Goal: Task Accomplishment & Management: Complete application form

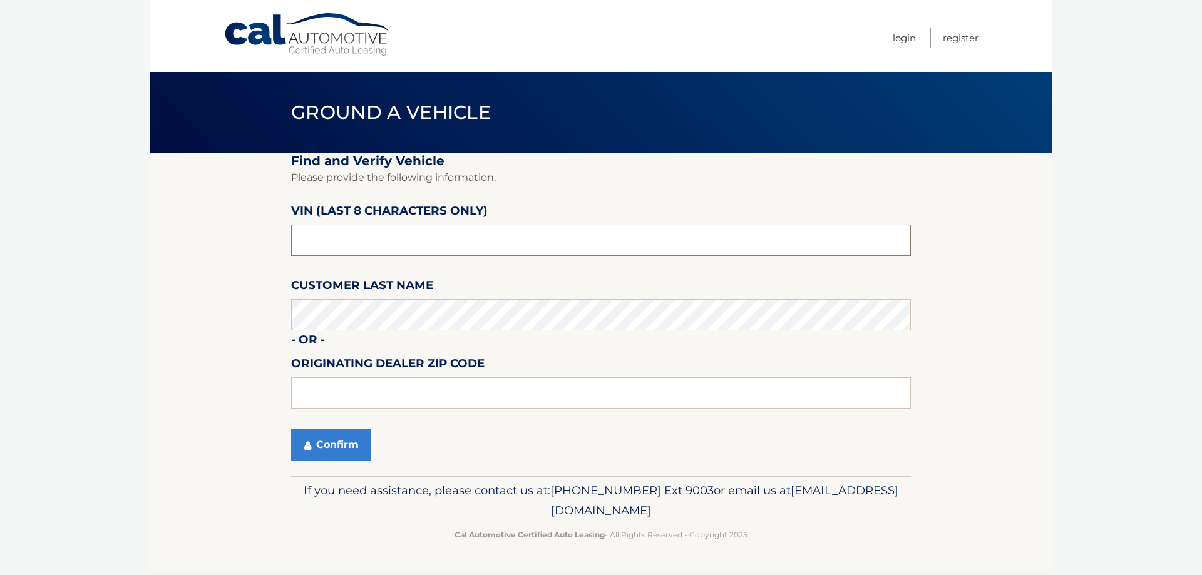
click at [402, 252] on input "text" at bounding box center [601, 240] width 620 height 31
type input "nt173127"
click at [331, 444] on button "Confirm" at bounding box center [331, 444] width 80 height 31
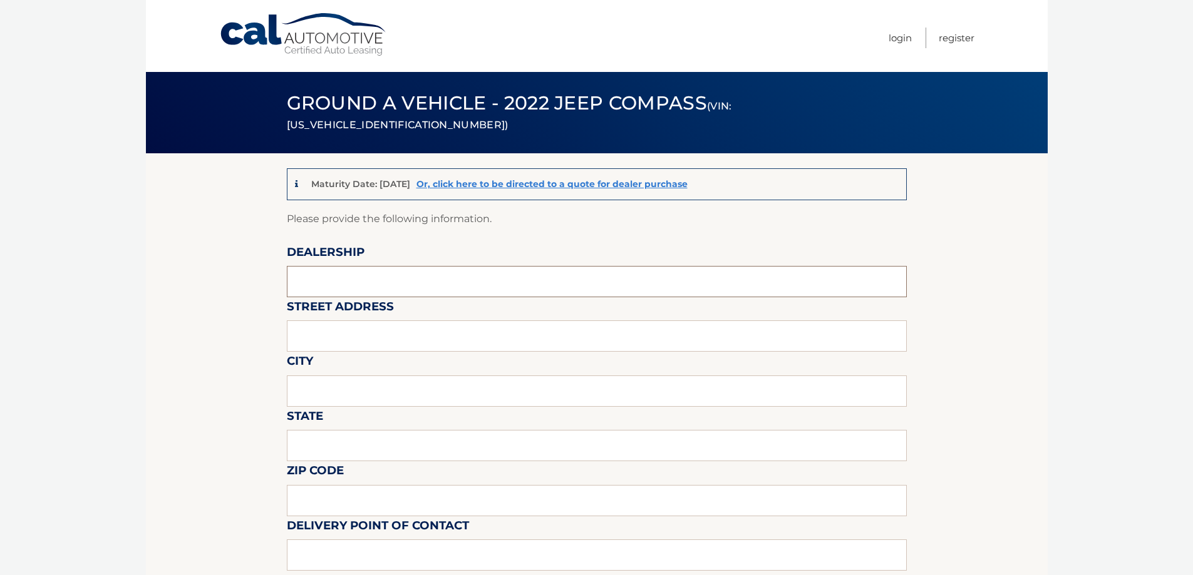
click at [565, 290] on input "text" at bounding box center [597, 281] width 620 height 31
type input "Garden City Jeep"
type input "283 N. Franklin st"
type input "Hempstead"
type input "New York"
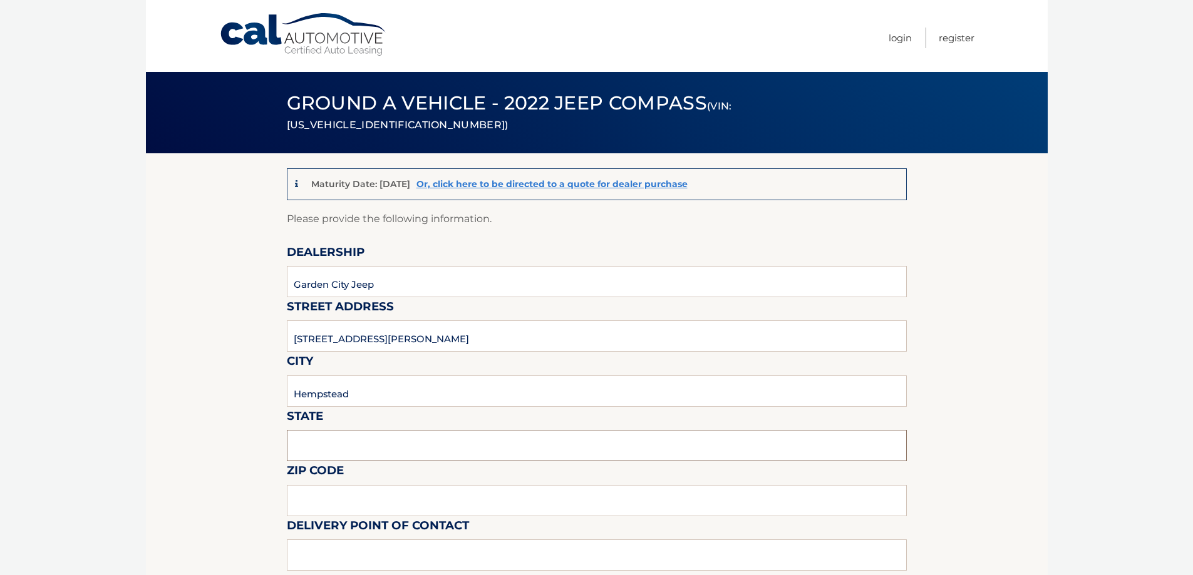
type input "11550"
type input "Gustavo Lopez"
type input "5168386626"
type input "[EMAIL_ADDRESS][DOMAIN_NAME]"
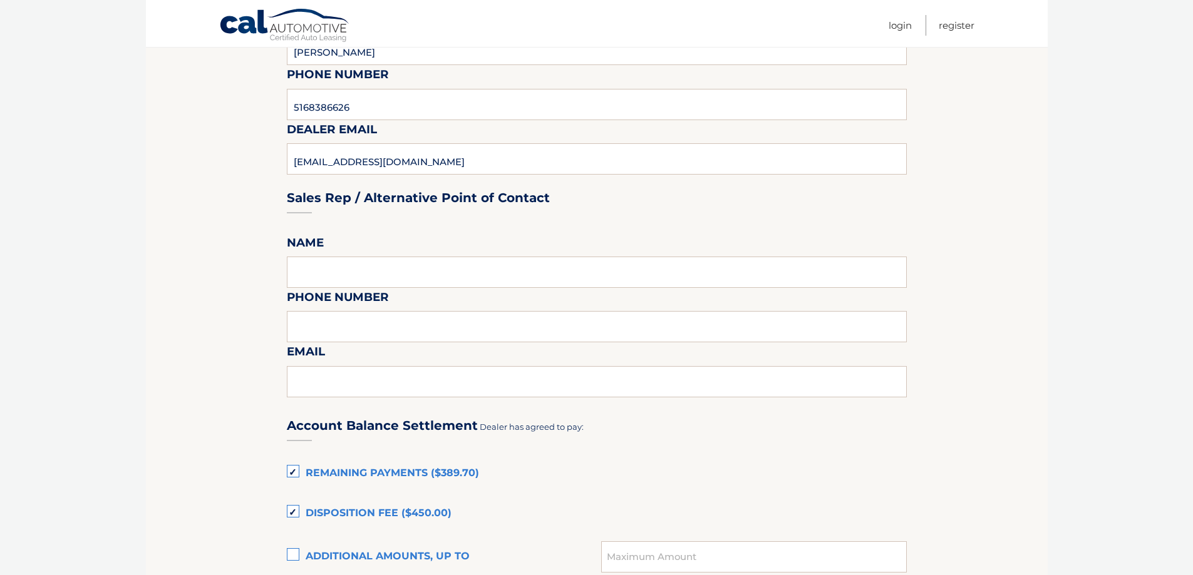
scroll to position [501, 0]
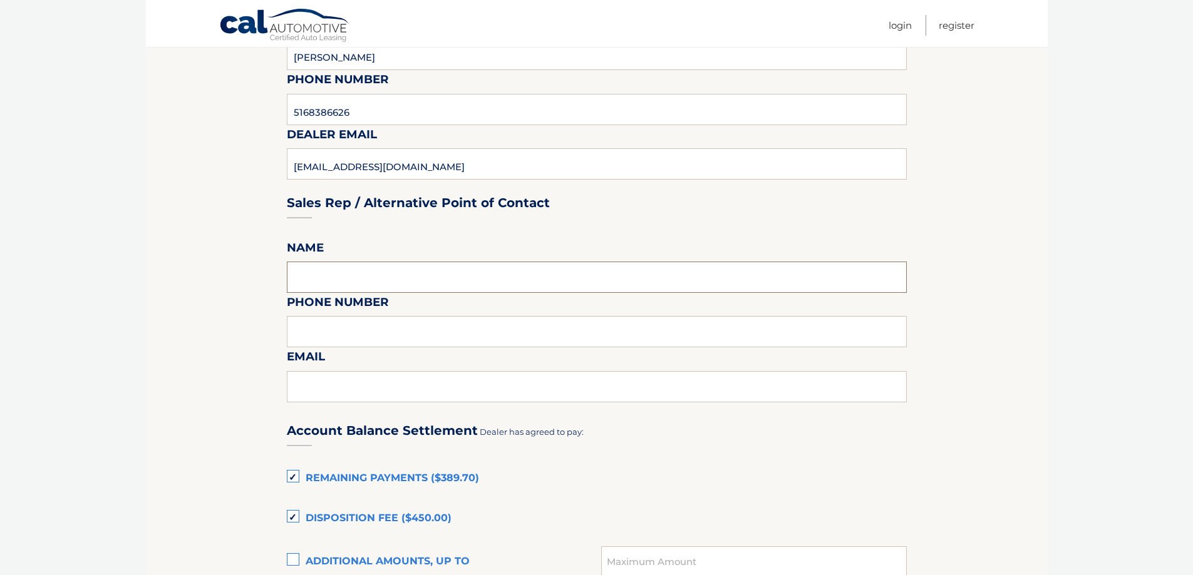
click at [346, 285] on input "text" at bounding box center [597, 277] width 620 height 31
type input "Gustavo Lopez"
type input "5168386626"
type input "glopez@gardencitycardeals.com"
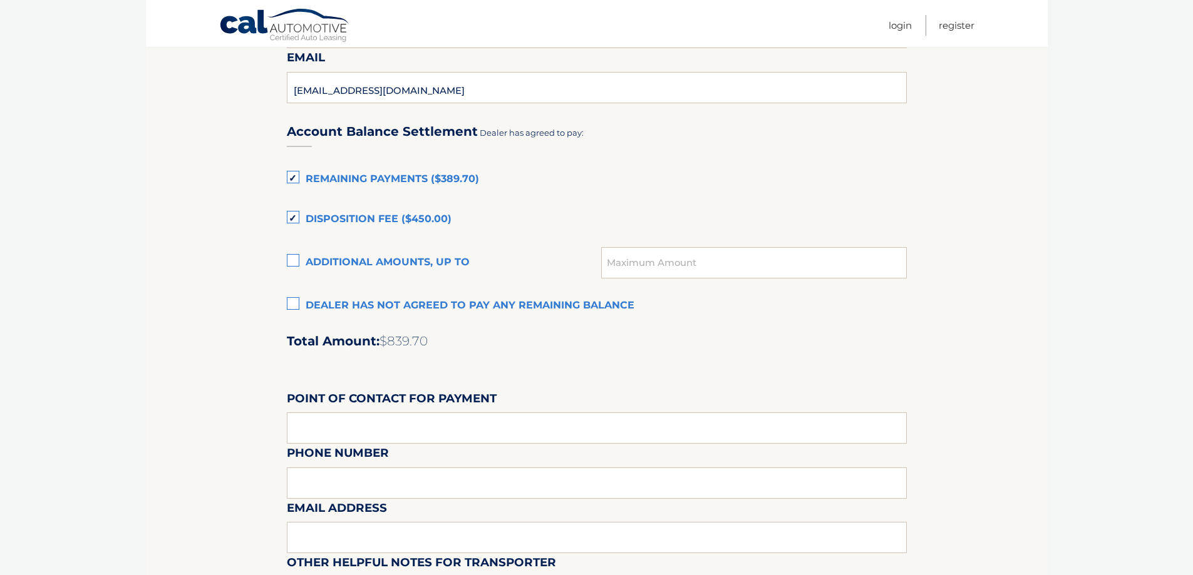
scroll to position [814, 0]
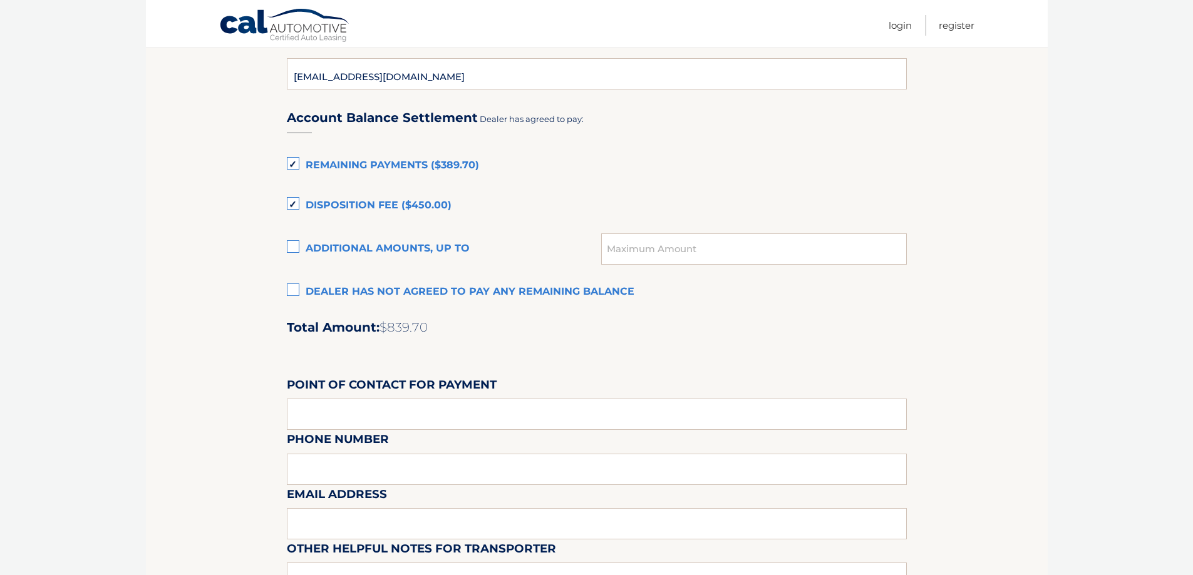
click at [293, 292] on label "Dealer has not agreed to pay any remaining balance" at bounding box center [597, 292] width 620 height 25
click at [0, 0] on input "Dealer has not agreed to pay any remaining balance" at bounding box center [0, 0] width 0 height 0
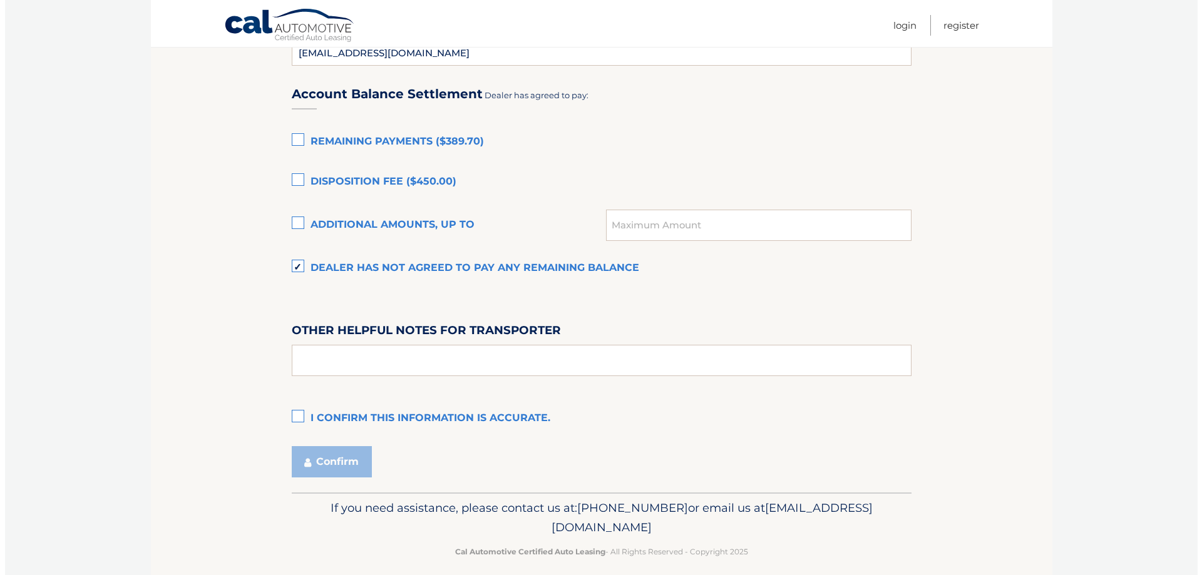
scroll to position [850, 0]
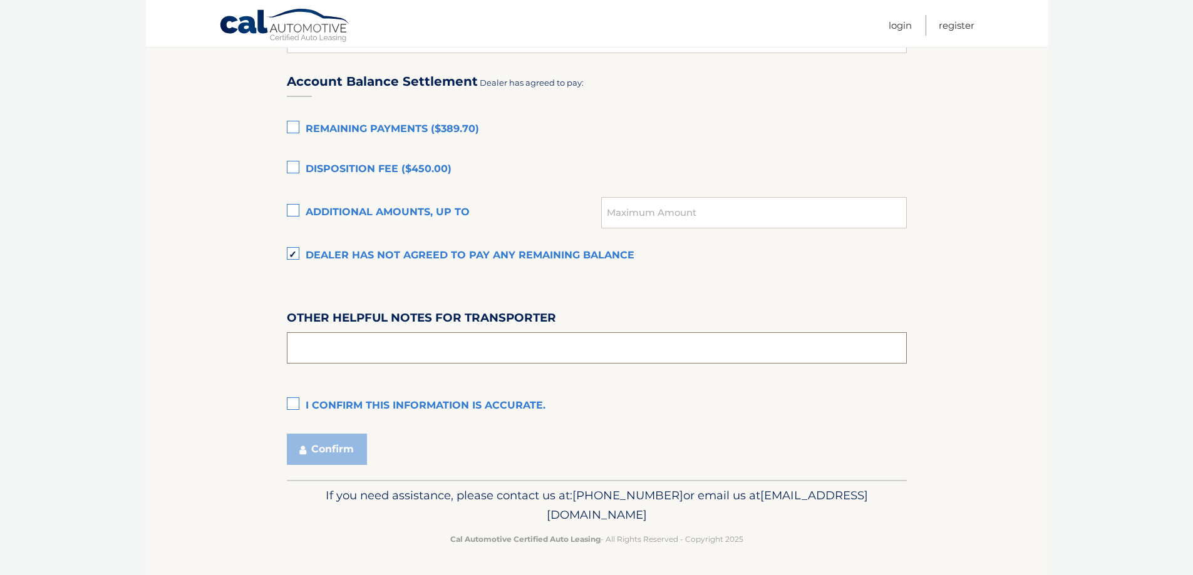
click at [366, 349] on input "text" at bounding box center [597, 347] width 620 height 31
type input "SEE PREOWNED OFFICE"
click at [287, 413] on label "I confirm this information is accurate." at bounding box center [597, 406] width 620 height 25
click at [0, 0] on input "I confirm this information is accurate." at bounding box center [0, 0] width 0 height 0
click at [327, 451] on button "Confirm" at bounding box center [327, 449] width 80 height 31
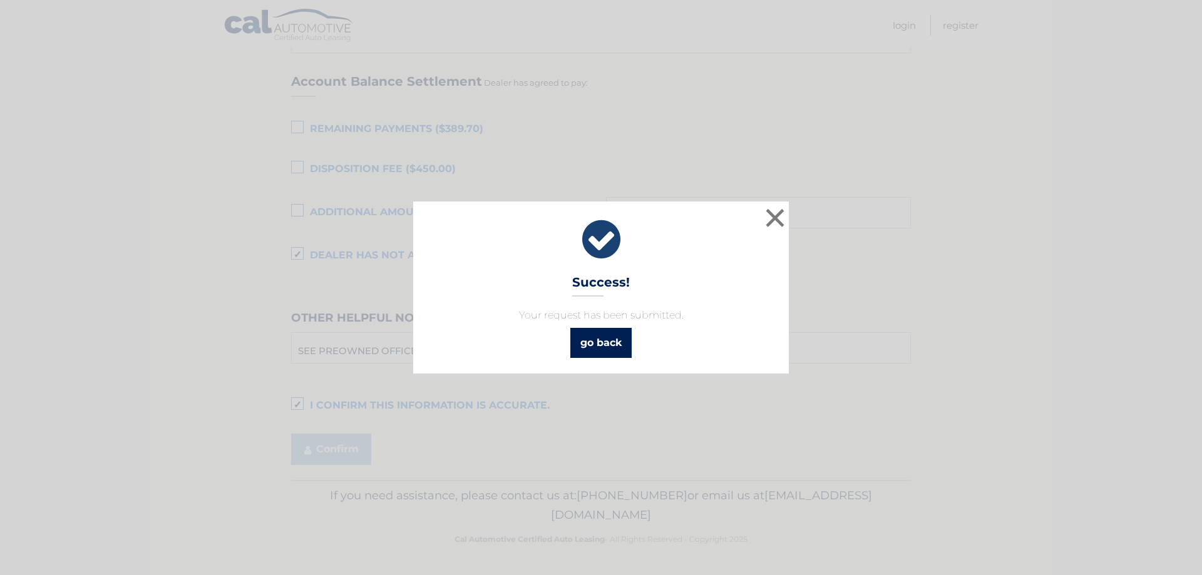
click at [593, 348] on link "go back" at bounding box center [600, 343] width 61 height 30
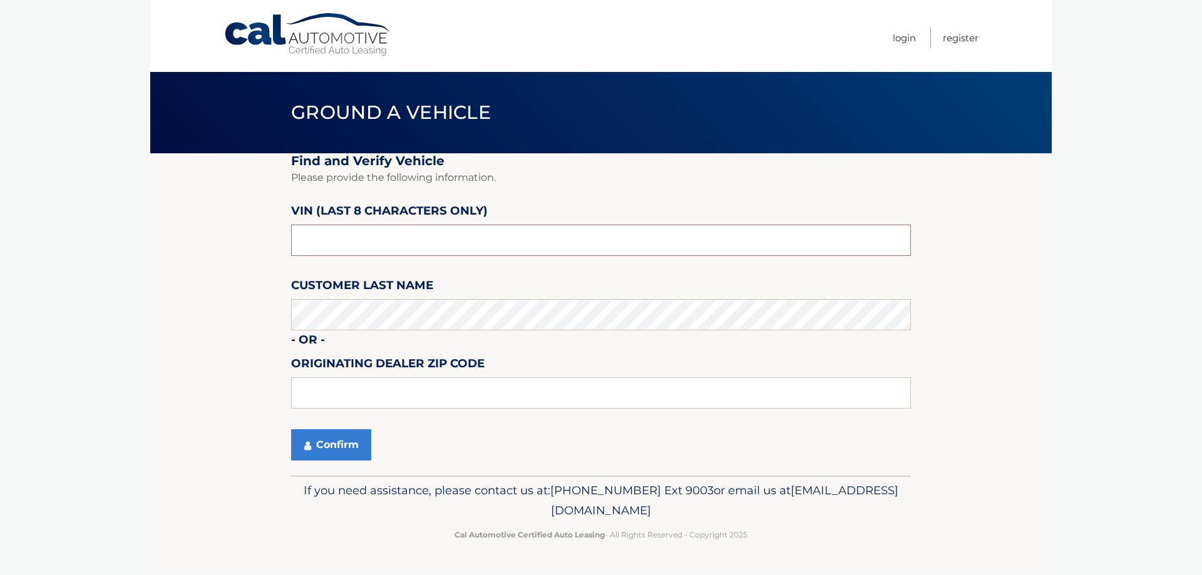
click at [418, 246] on input "text" at bounding box center [601, 240] width 620 height 31
type input "N8558082"
click at [418, 246] on input "N8558082" at bounding box center [601, 240] width 620 height 31
click at [317, 436] on button "Confirm" at bounding box center [331, 444] width 80 height 31
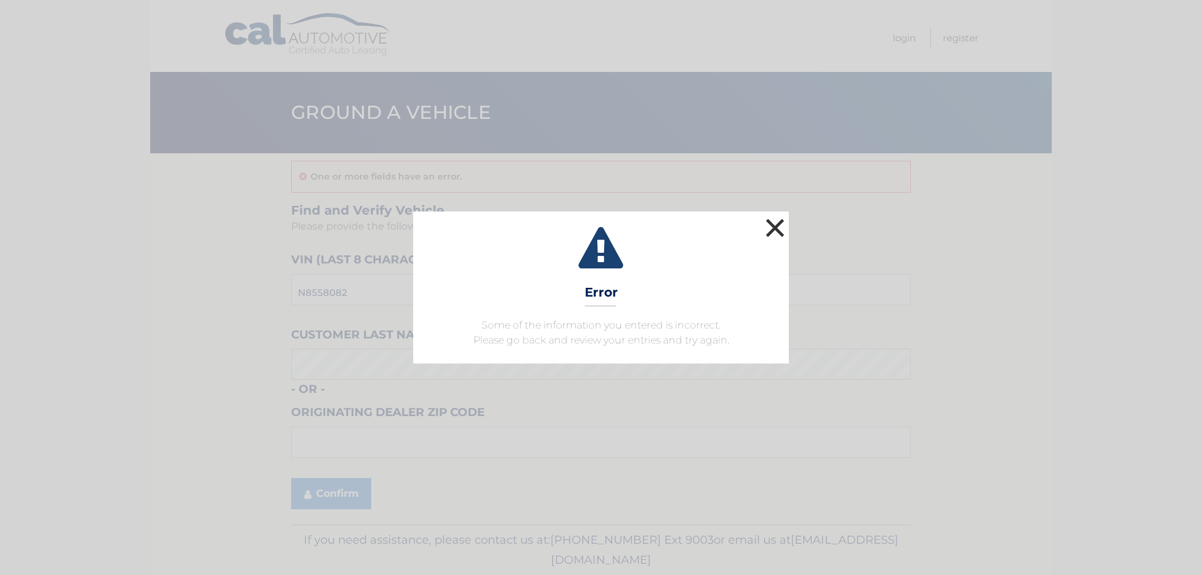
click at [774, 226] on button "×" at bounding box center [775, 227] width 25 height 25
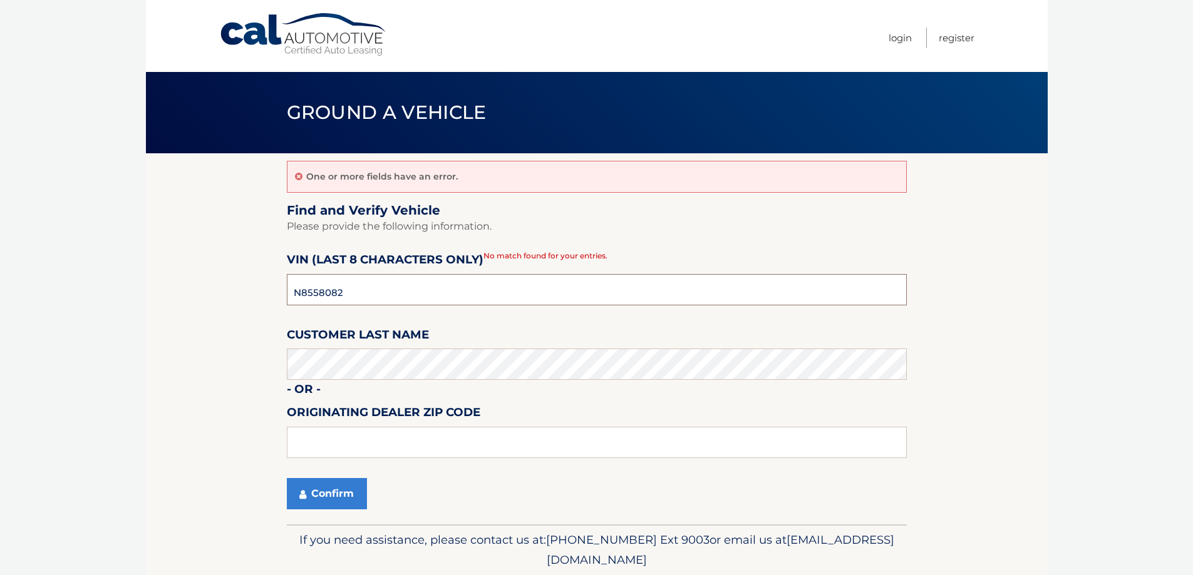
click at [527, 286] on input "N8558082" at bounding box center [597, 289] width 620 height 31
type input "N8558080"
click at [326, 495] on button "Confirm" at bounding box center [327, 493] width 80 height 31
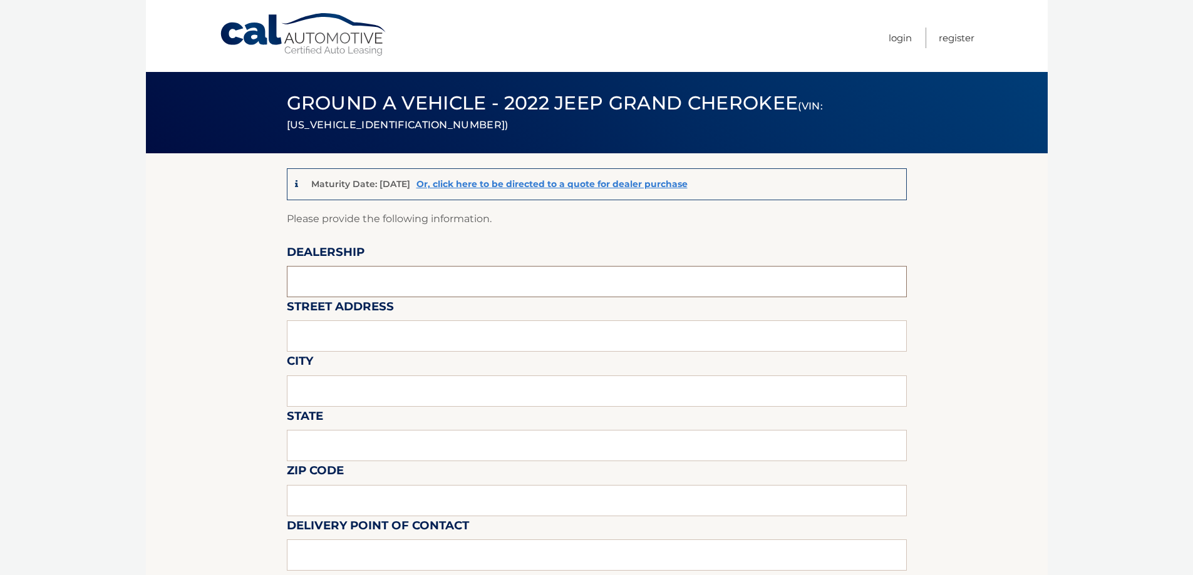
click at [432, 290] on input "text" at bounding box center [597, 281] width 620 height 31
type input "Garden City Jeep"
type input "283 N. Franklin st"
type input "Hempstead"
type input "New York"
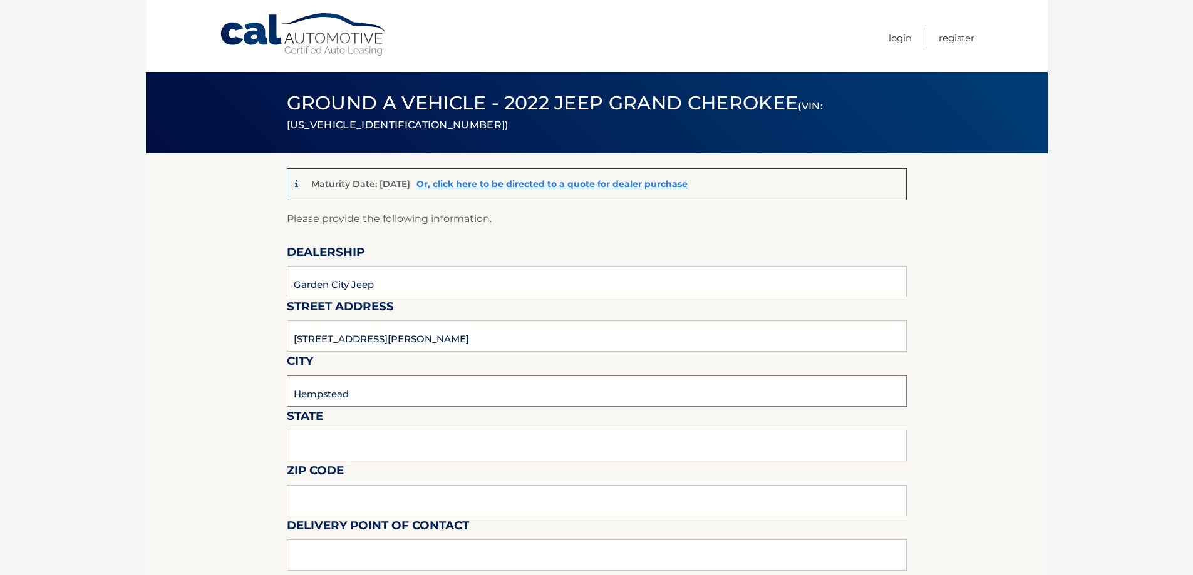
type input "11550"
type input "Gustavo Lopez"
type input "5168386626"
type input "glopez@gardencitycardeals.com"
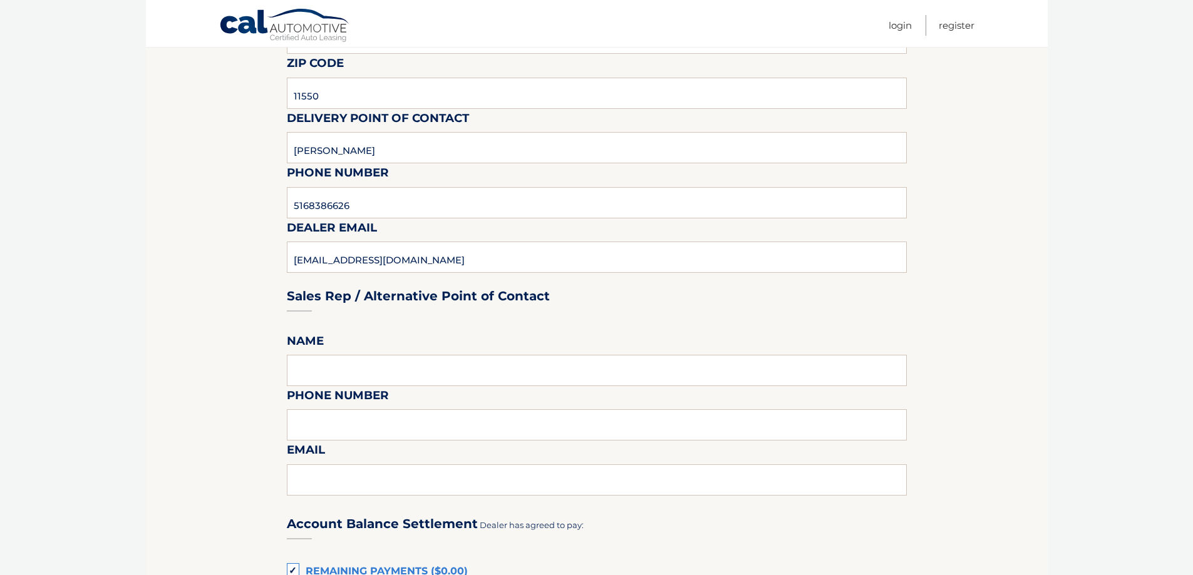
scroll to position [563, 0]
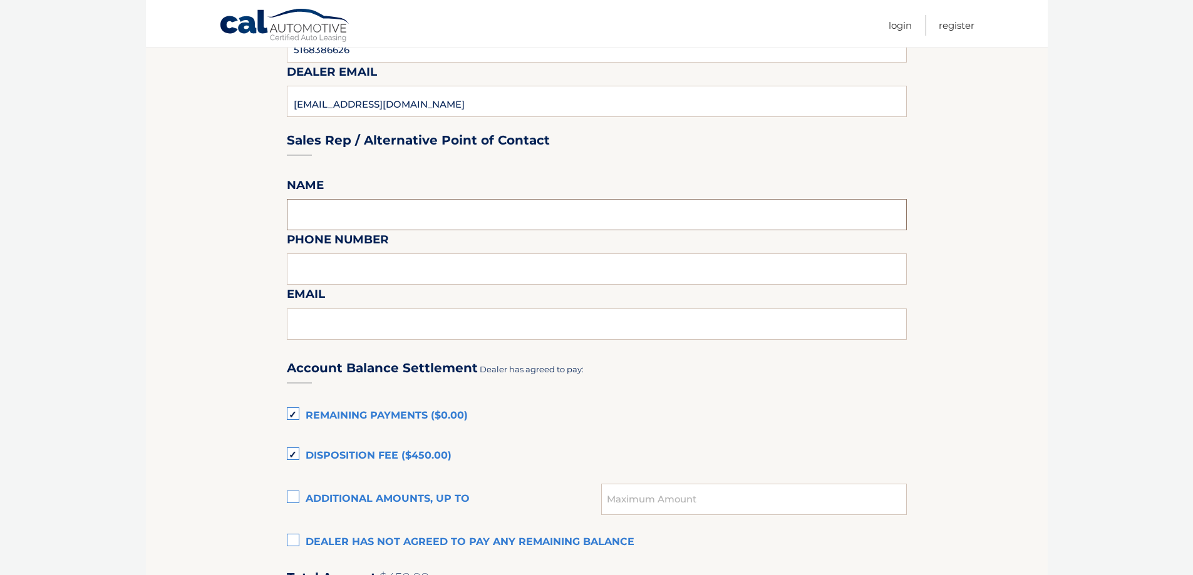
click at [401, 212] on input "text" at bounding box center [597, 214] width 620 height 31
type input "Gustavo Lopez"
type input "5168386626"
type input "glopez@gardencitycardeals.com"
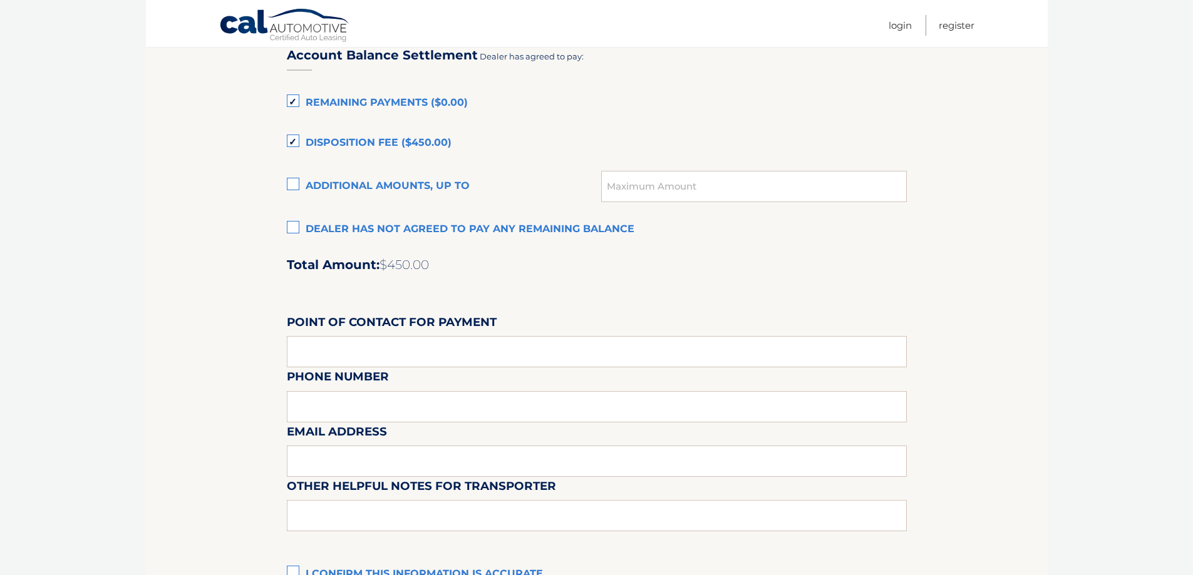
click at [326, 229] on label "Dealer has not agreed to pay any remaining balance" at bounding box center [597, 229] width 620 height 25
click at [0, 0] on input "Dealer has not agreed to pay any remaining balance" at bounding box center [0, 0] width 0 height 0
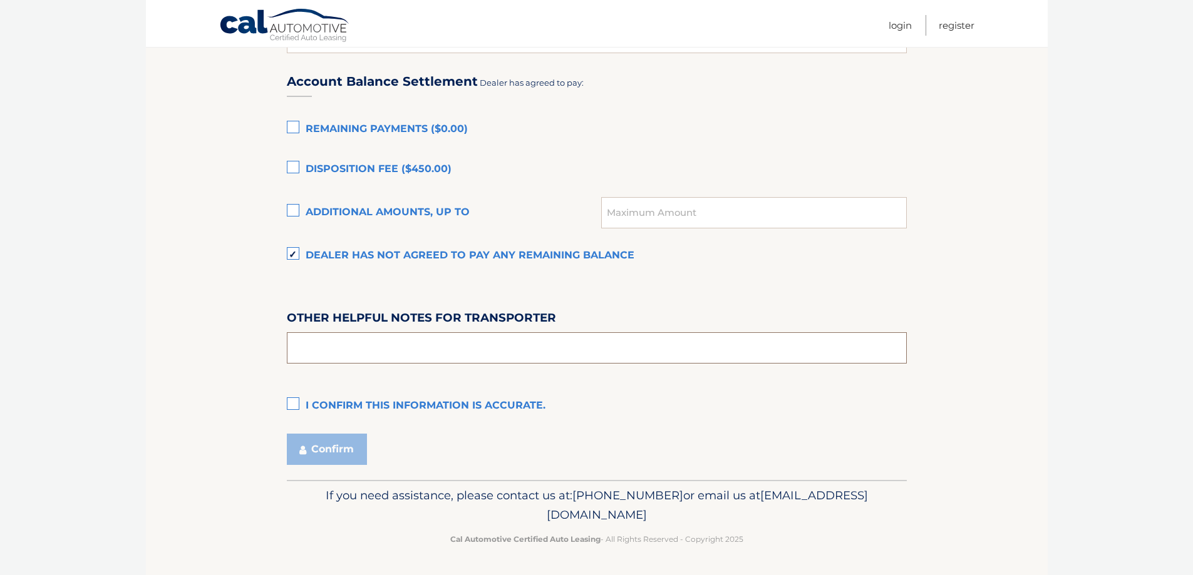
click at [357, 362] on input "text" at bounding box center [597, 347] width 620 height 31
type input "SEE PREOWNED OFFICE"
click at [309, 415] on label "I confirm this information is accurate." at bounding box center [597, 406] width 620 height 25
click at [0, 0] on input "I confirm this information is accurate." at bounding box center [0, 0] width 0 height 0
click at [326, 441] on button "Confirm" at bounding box center [327, 449] width 80 height 31
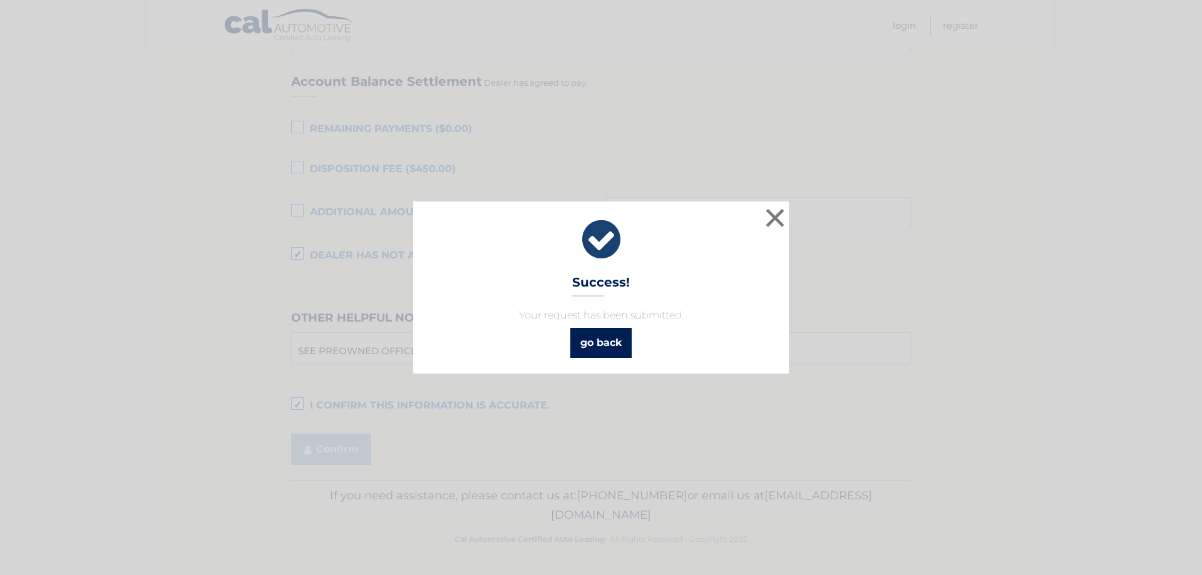
click at [604, 342] on link "go back" at bounding box center [600, 343] width 61 height 30
